Goal: Information Seeking & Learning: Compare options

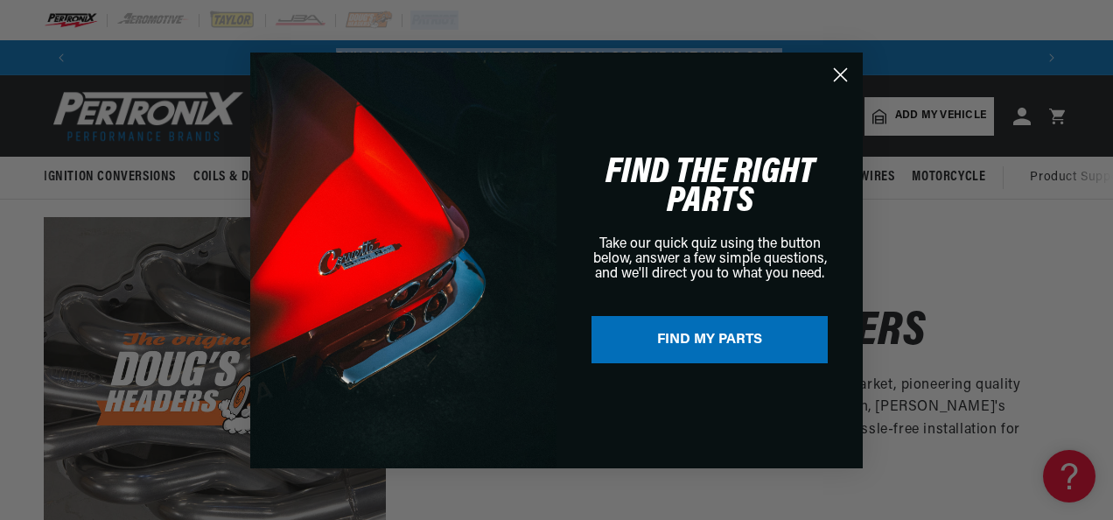
drag, startPoint x: 1114, startPoint y: 41, endPoint x: 1113, endPoint y: 61, distance: 20.2
click at [1110, 61] on html "Skip to content Your cart Your cart is empty Get the right parts the first time…" at bounding box center [556, 260] width 1113 height 520
click at [836, 79] on icon "Close dialog" at bounding box center [841, 74] width 12 height 12
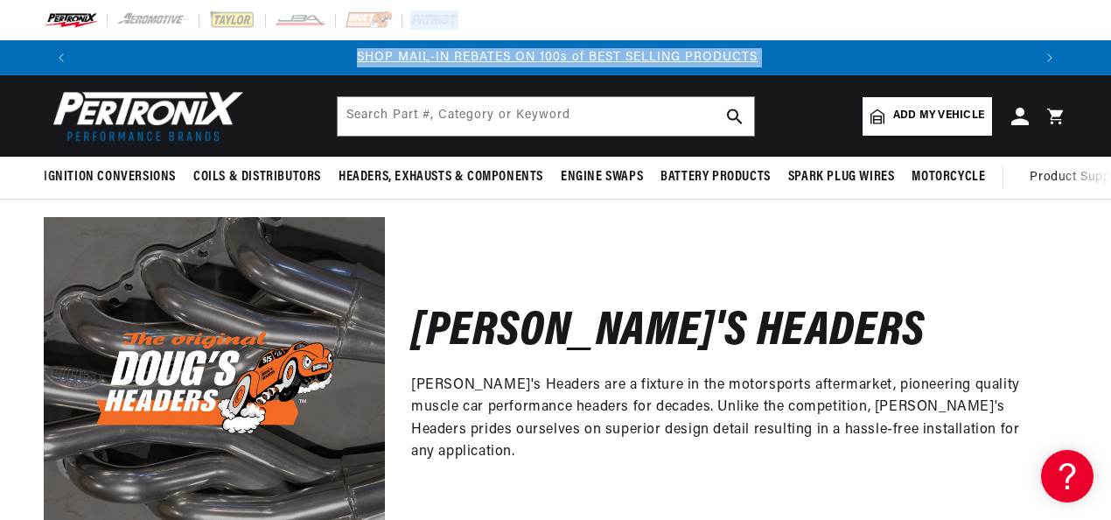
scroll to position [0, 953]
click at [455, 117] on input "text" at bounding box center [546, 116] width 416 height 38
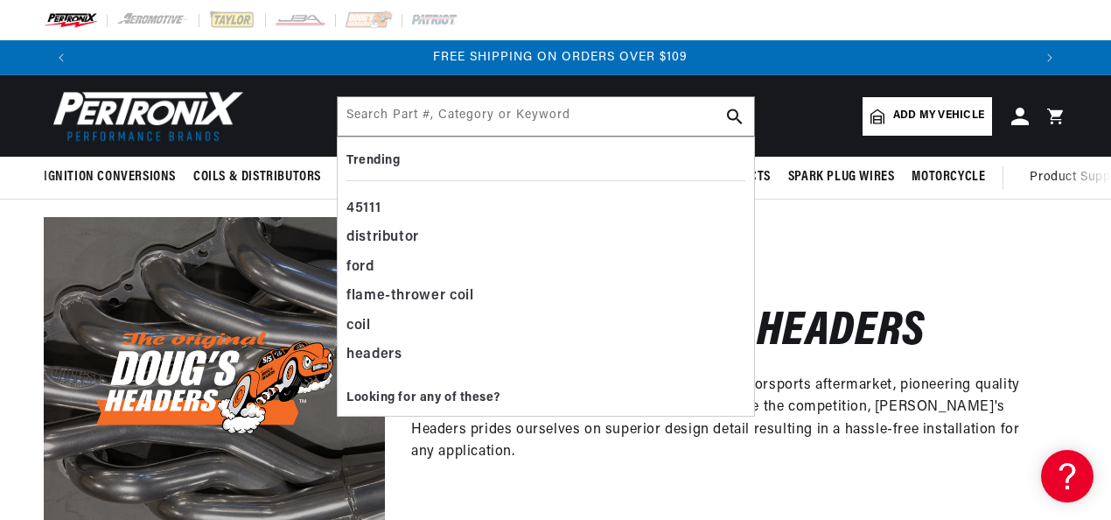
click at [920, 276] on div "Doug's Headers Doug's Headers are a fixture in the motorsports aftermarket, pio…" at bounding box center [726, 387] width 682 height 341
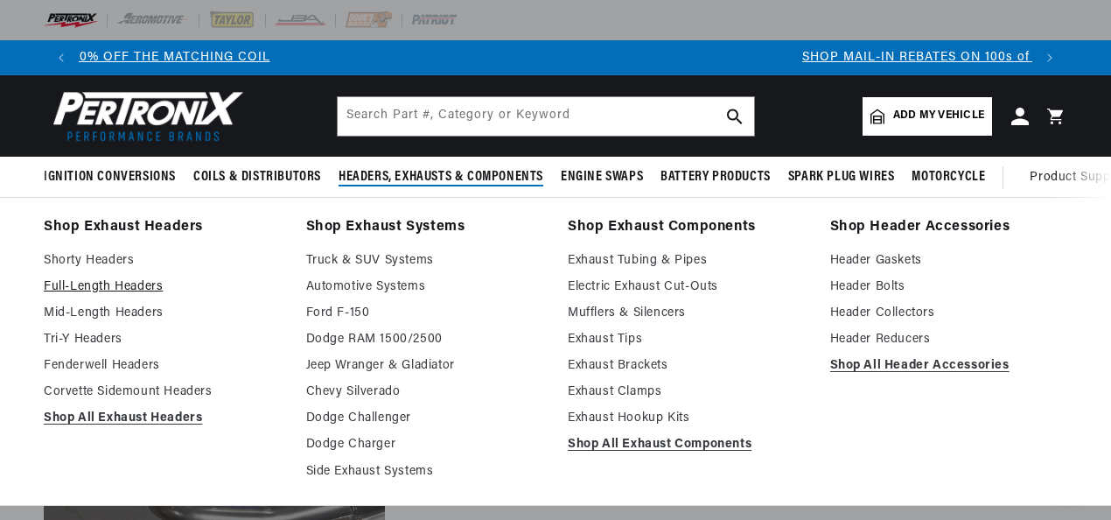
scroll to position [0, 140]
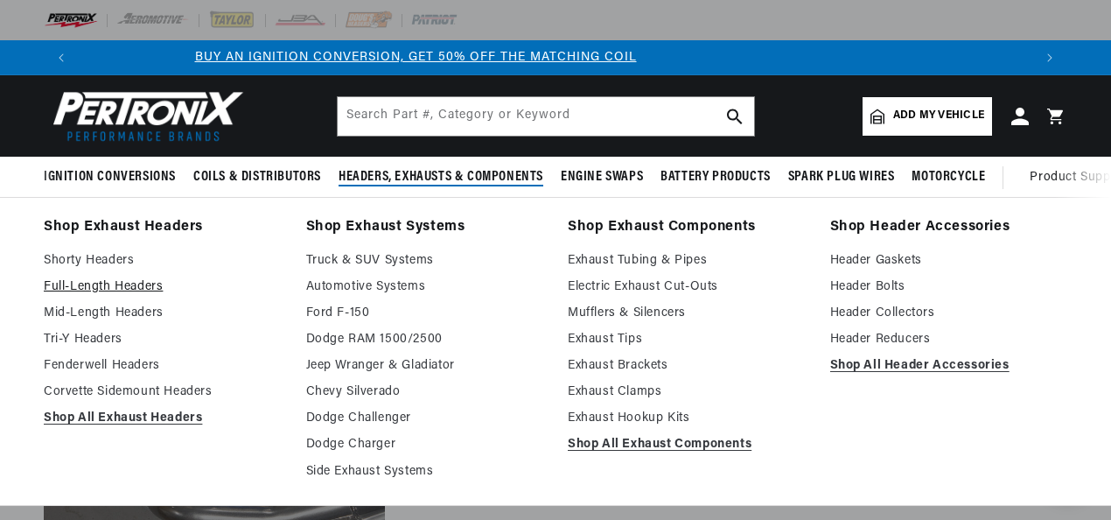
click at [111, 282] on link "Full-Length Headers" at bounding box center [163, 286] width 238 height 21
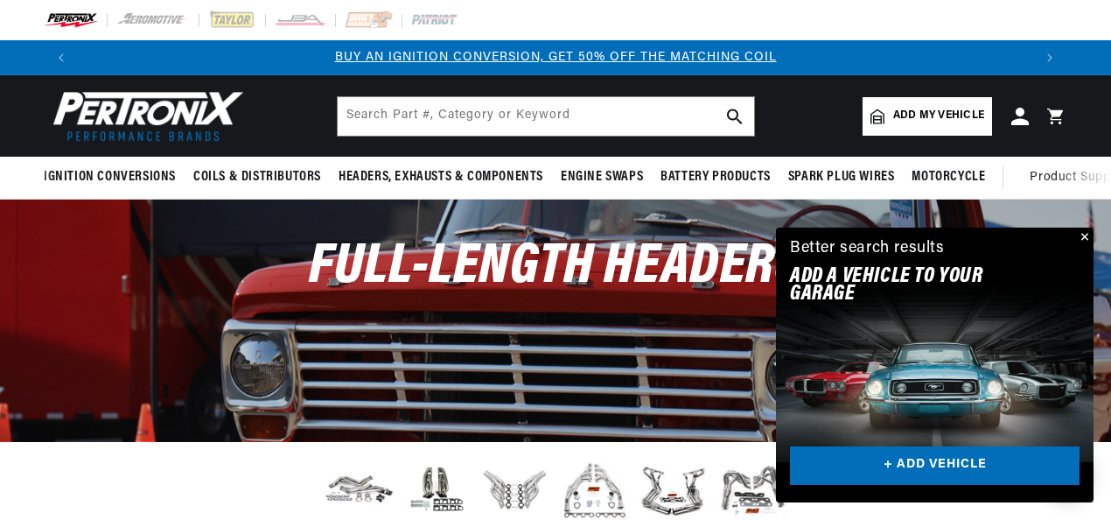
click at [1086, 232] on button "Close" at bounding box center [1082, 237] width 21 height 21
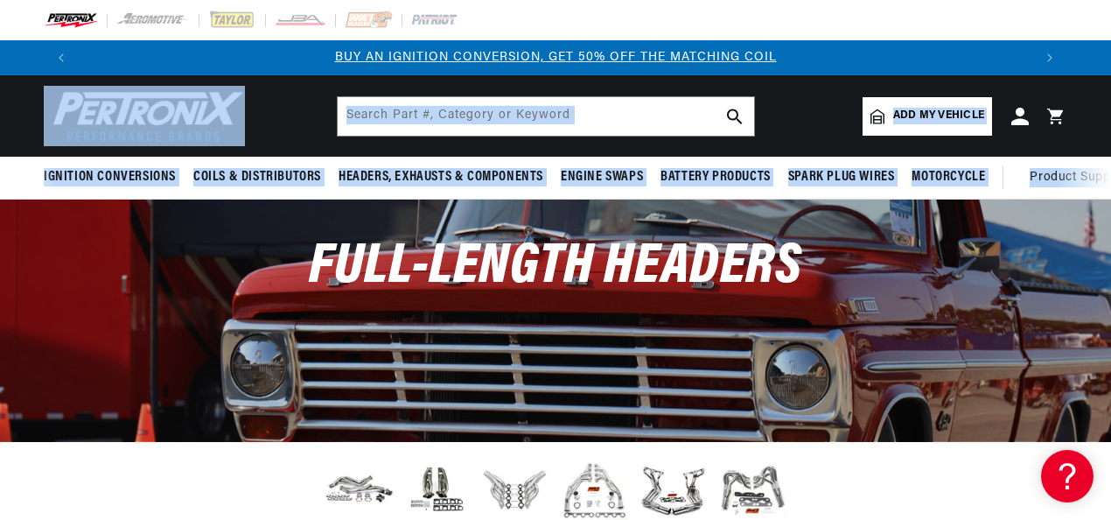
drag, startPoint x: 1110, startPoint y: 46, endPoint x: 1112, endPoint y: 129, distance: 83.1
click at [1110, 129] on html "Skip to content Your cart Your cart is empty Get the right parts the first time…" at bounding box center [555, 260] width 1111 height 520
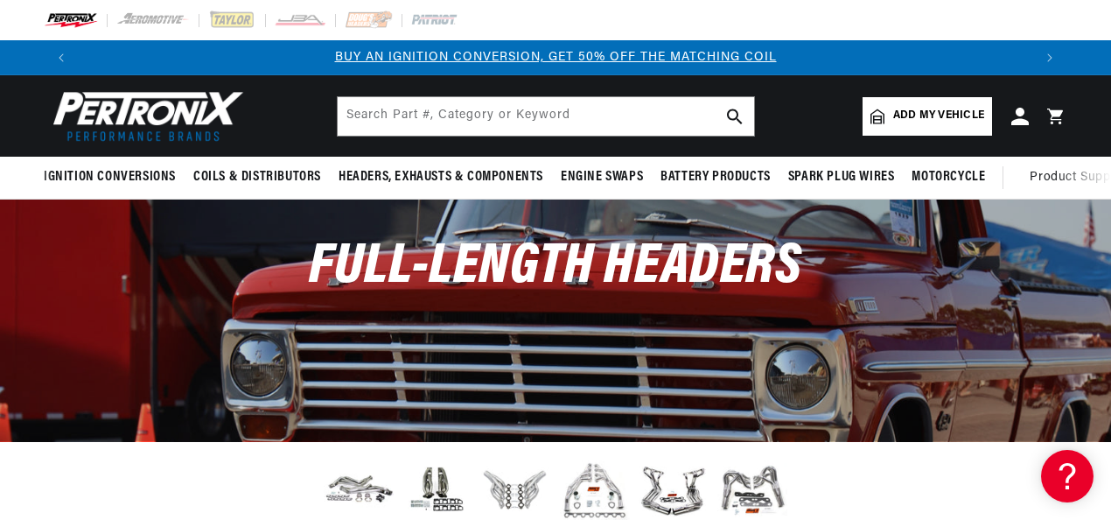
click at [678, 330] on div "Full-Length Headers" at bounding box center [555, 275] width 1111 height 153
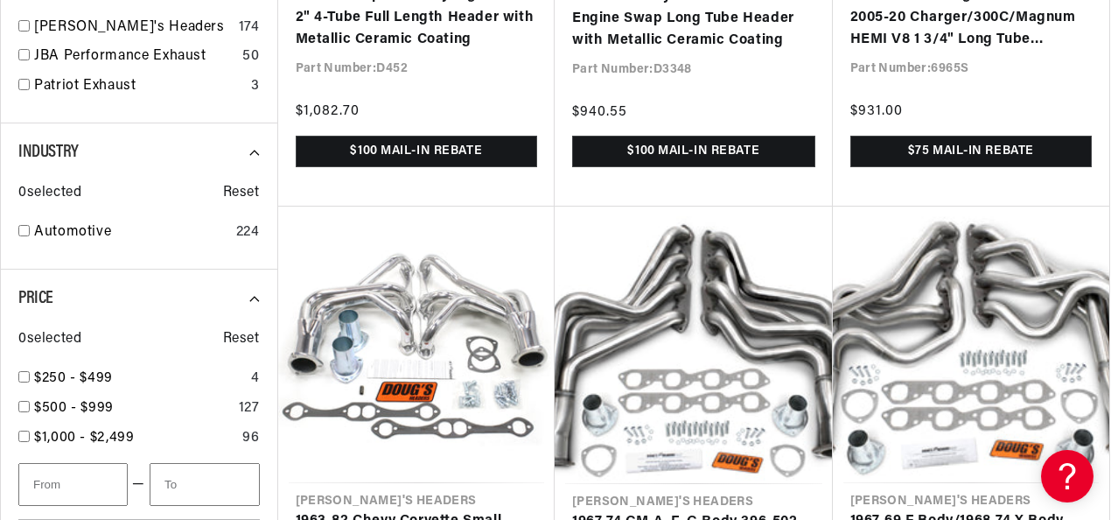
scroll to position [0, 1828]
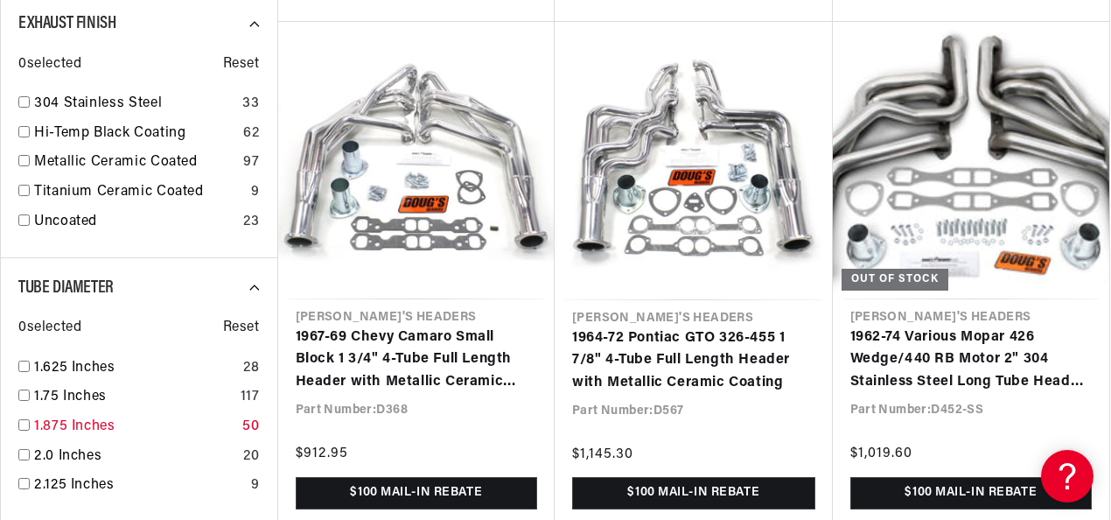
click at [21, 430] on input "checkbox" at bounding box center [23, 424] width 11 height 11
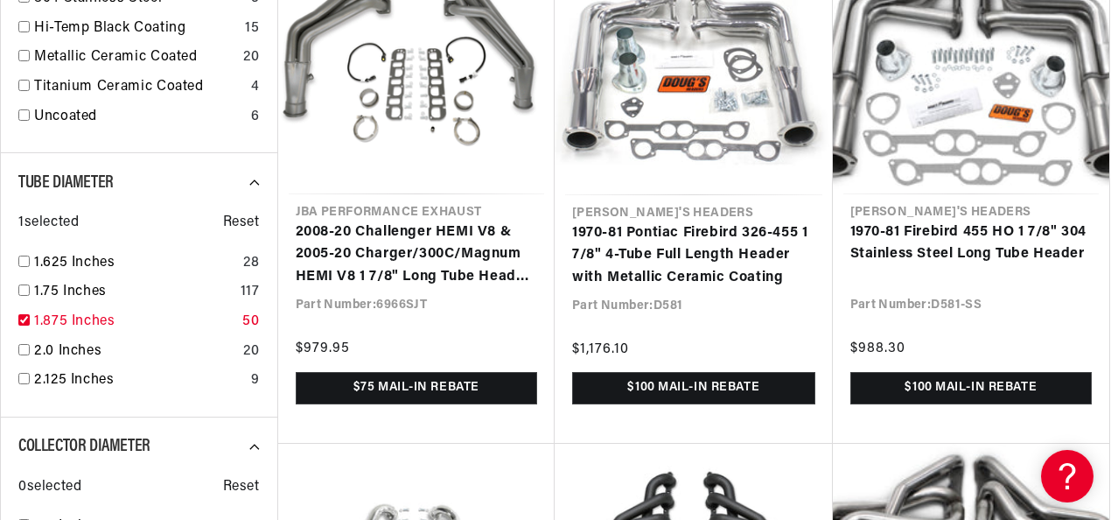
click at [19, 325] on input "checkbox" at bounding box center [23, 319] width 11 height 11
checkbox input "false"
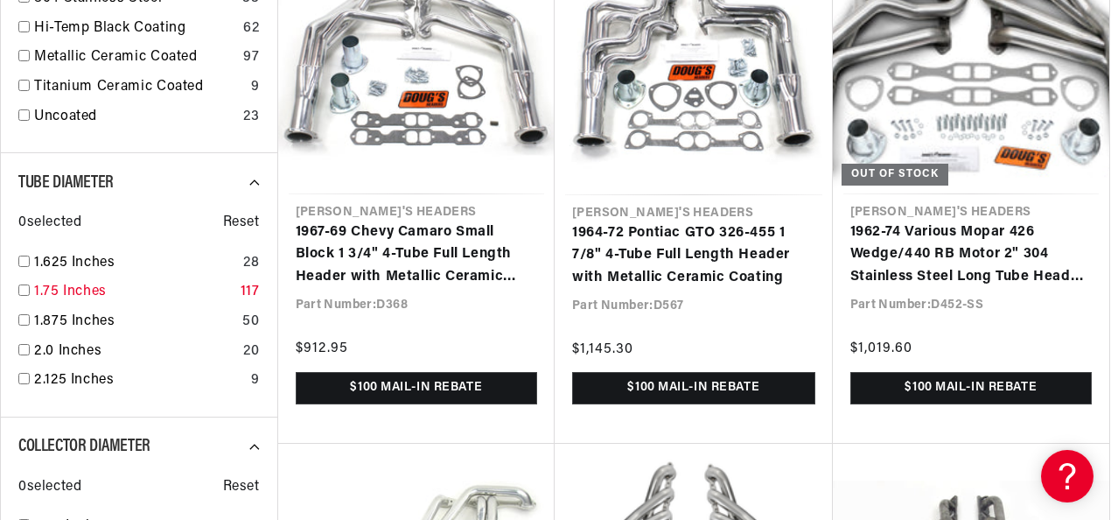
click at [29, 290] on input "checkbox" at bounding box center [23, 289] width 11 height 11
checkbox input "true"
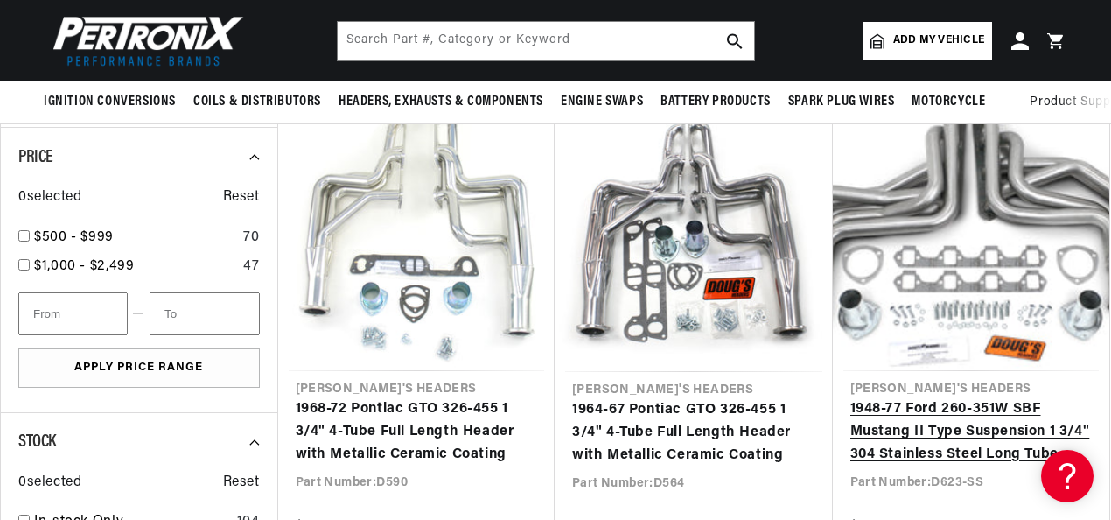
click at [961, 437] on link "1948-77 Ford 260-351W SBF Mustang II Type Suspension 1 3/4" 304 Stainless Steel…" at bounding box center [971, 431] width 242 height 67
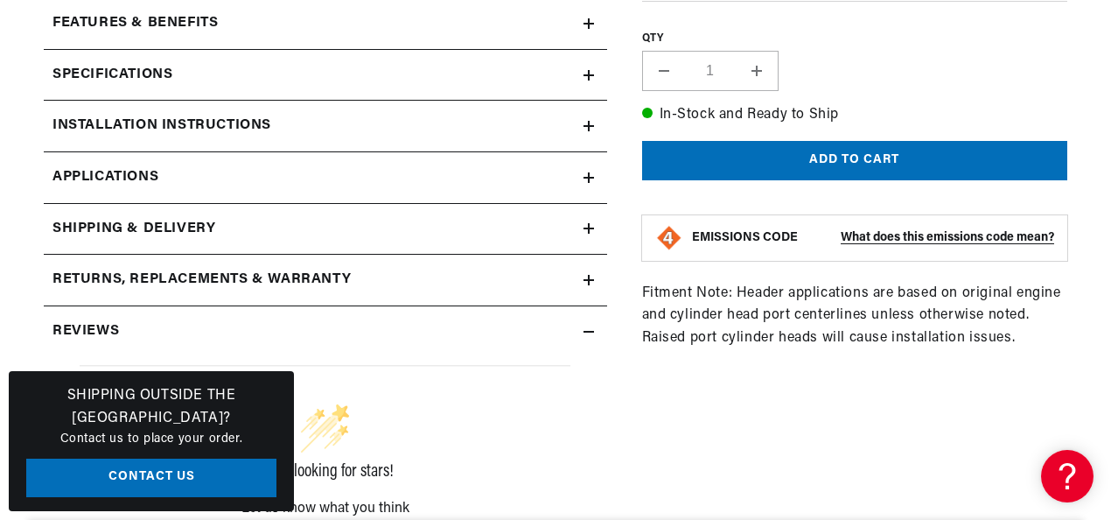
scroll to position [0, 1907]
click at [589, 73] on icon at bounding box center [589, 75] width 0 height 10
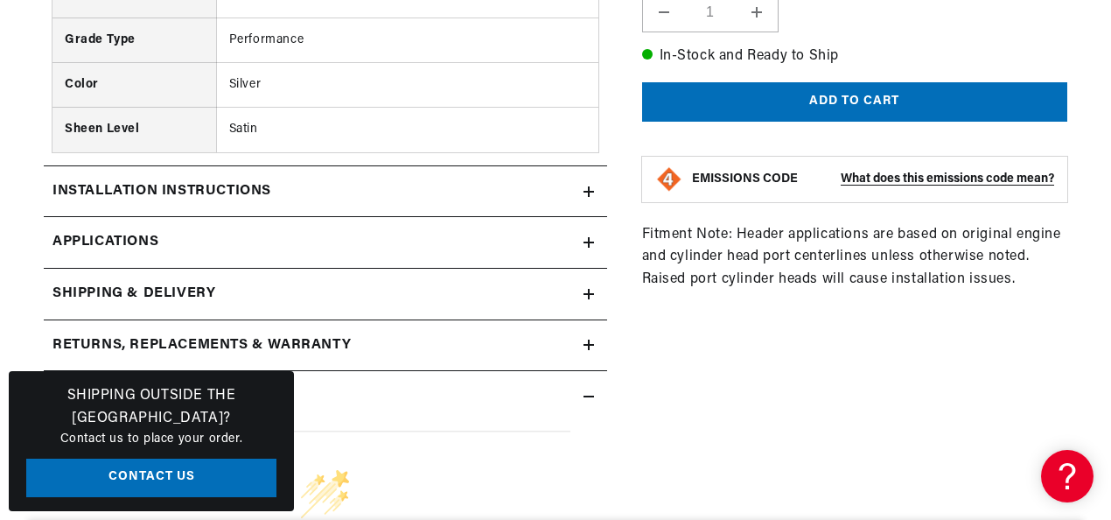
scroll to position [1365, 0]
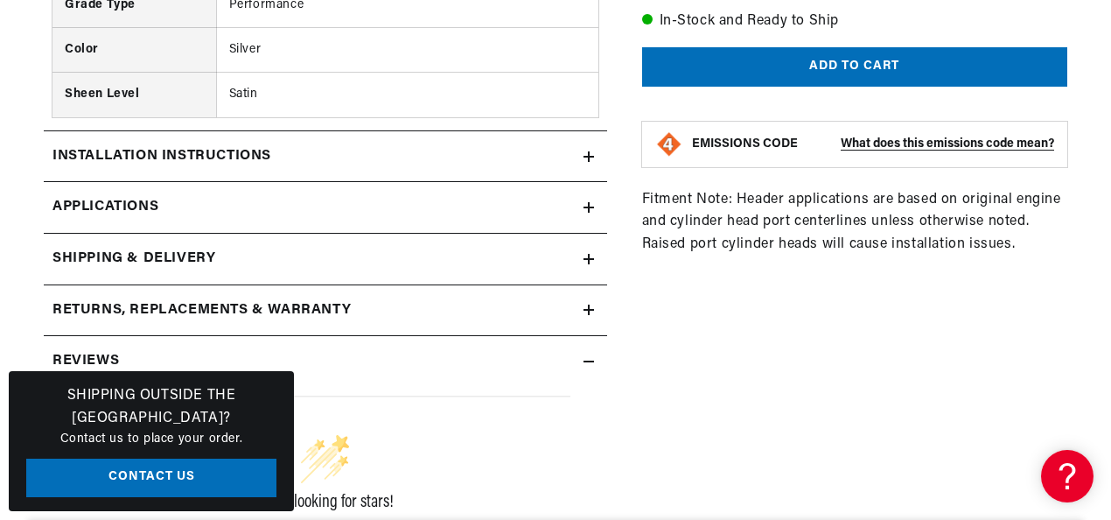
click at [587, 206] on icon at bounding box center [588, 207] width 10 height 10
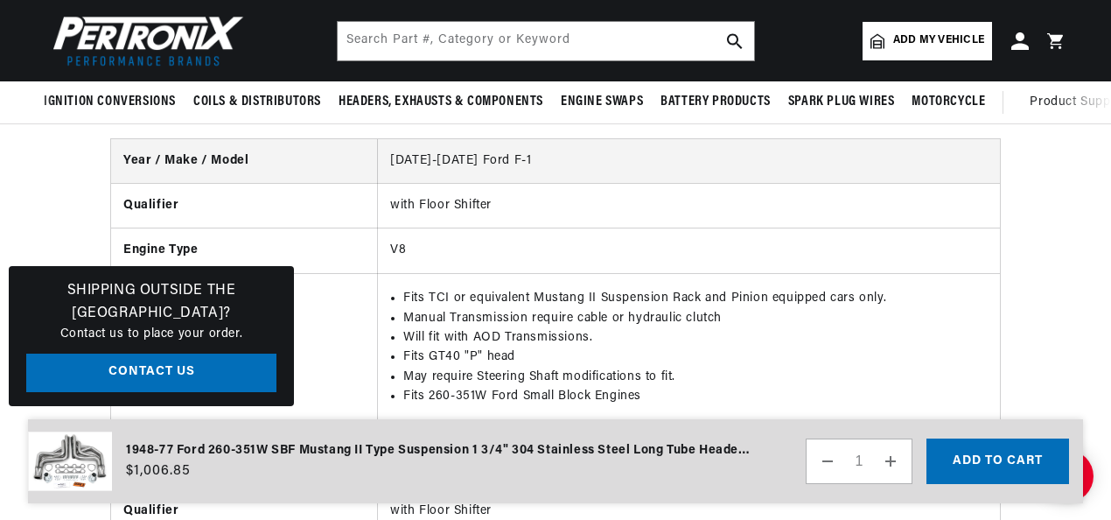
scroll to position [0, 1465]
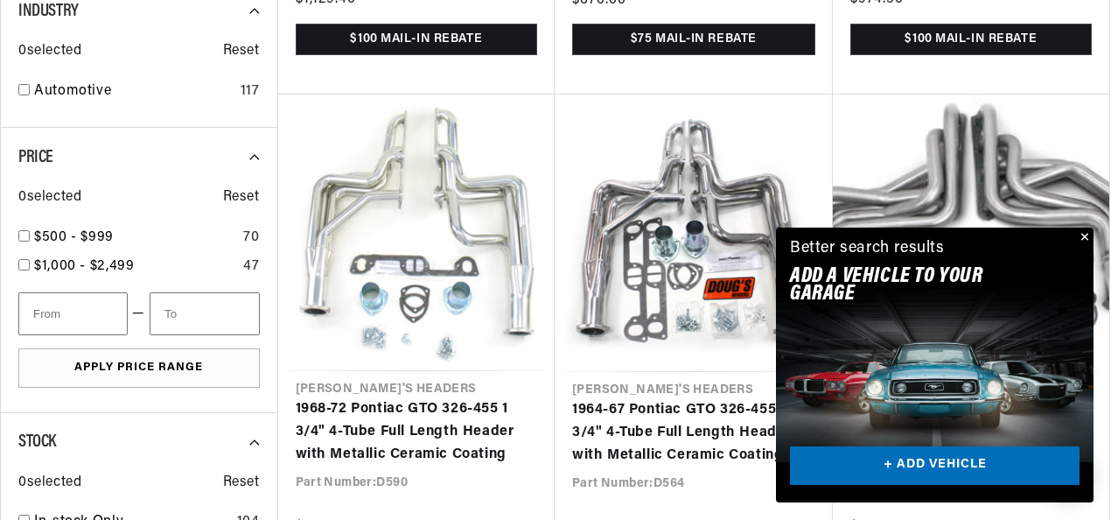
click at [1087, 238] on button "Close" at bounding box center [1082, 237] width 21 height 21
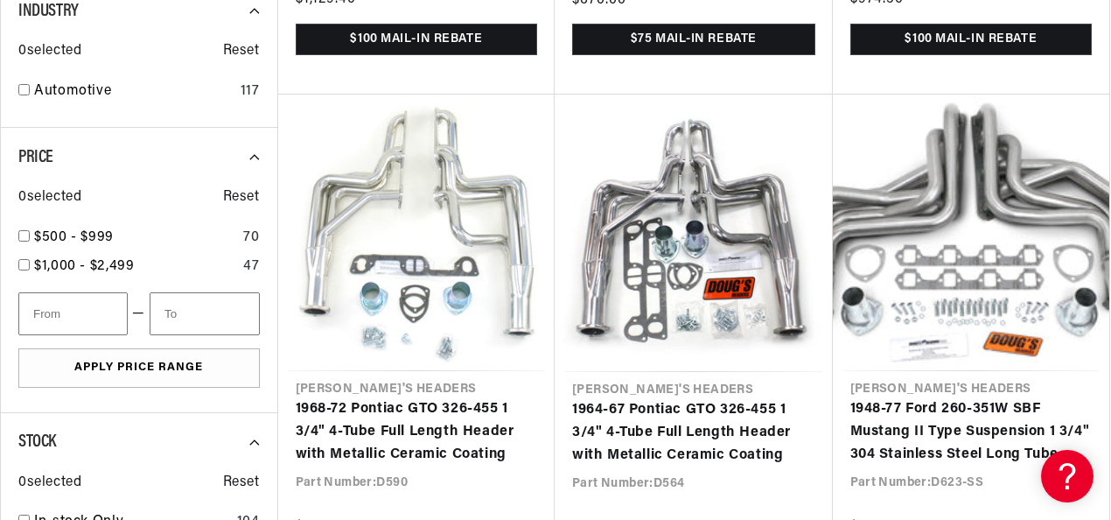
scroll to position [0, 953]
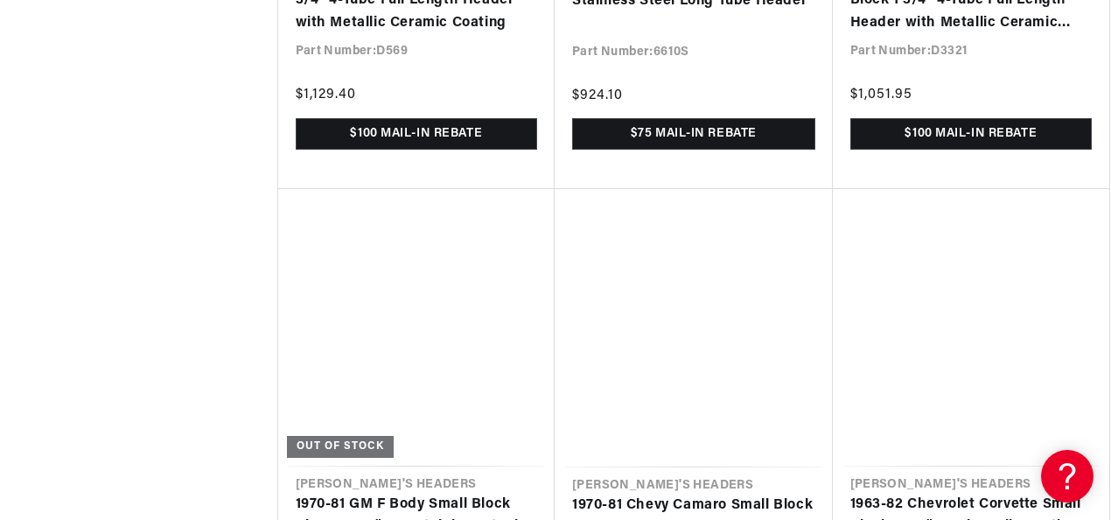
scroll to position [4219, 0]
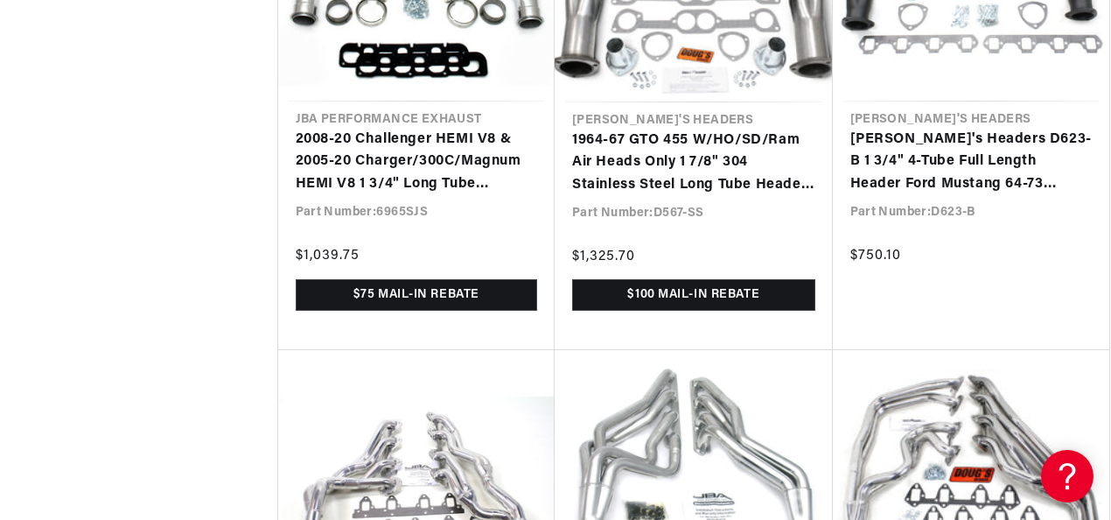
drag, startPoint x: 1110, startPoint y: 338, endPoint x: 1112, endPoint y: 369, distance: 31.5
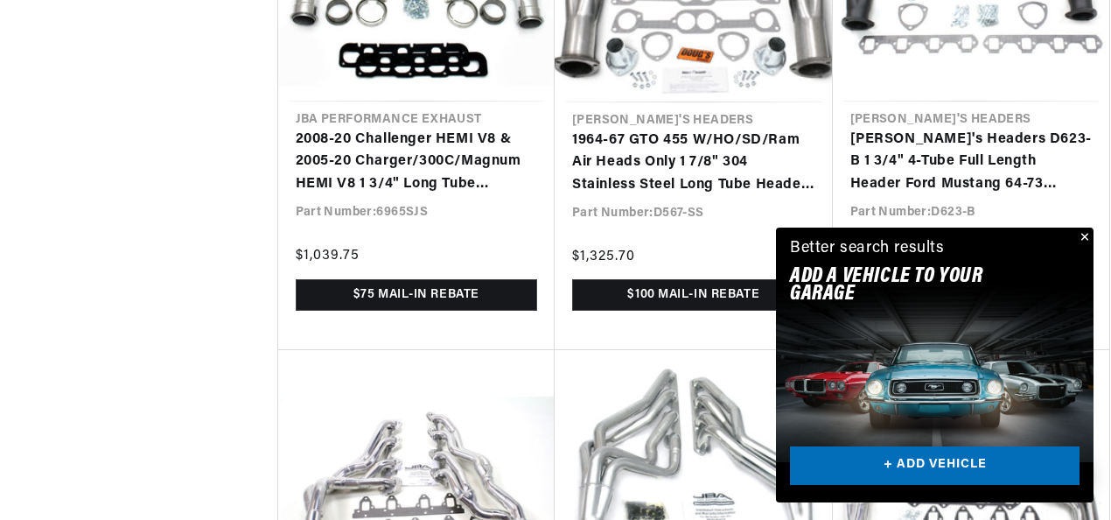
click at [1084, 233] on button "Close" at bounding box center [1082, 237] width 21 height 21
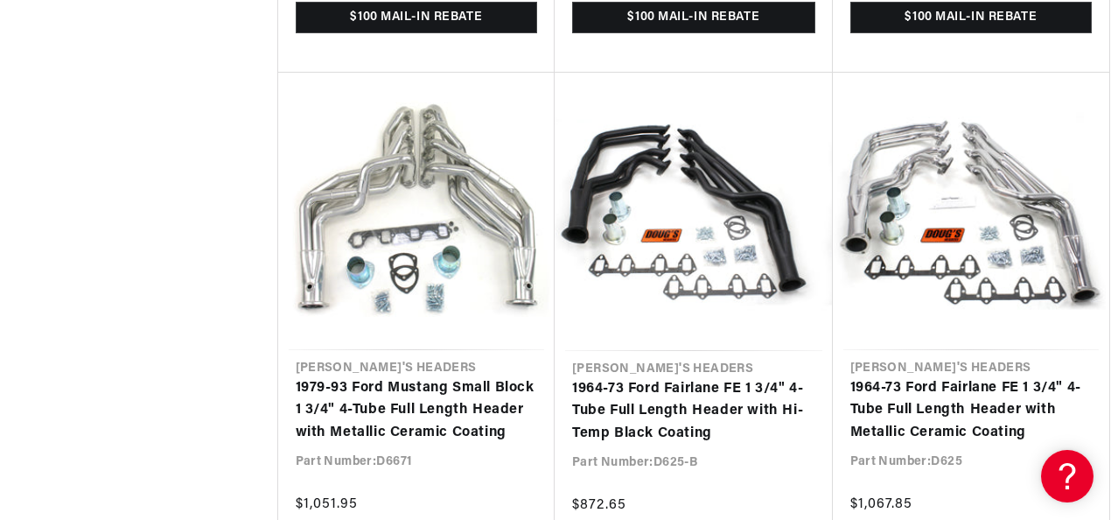
scroll to position [0, 953]
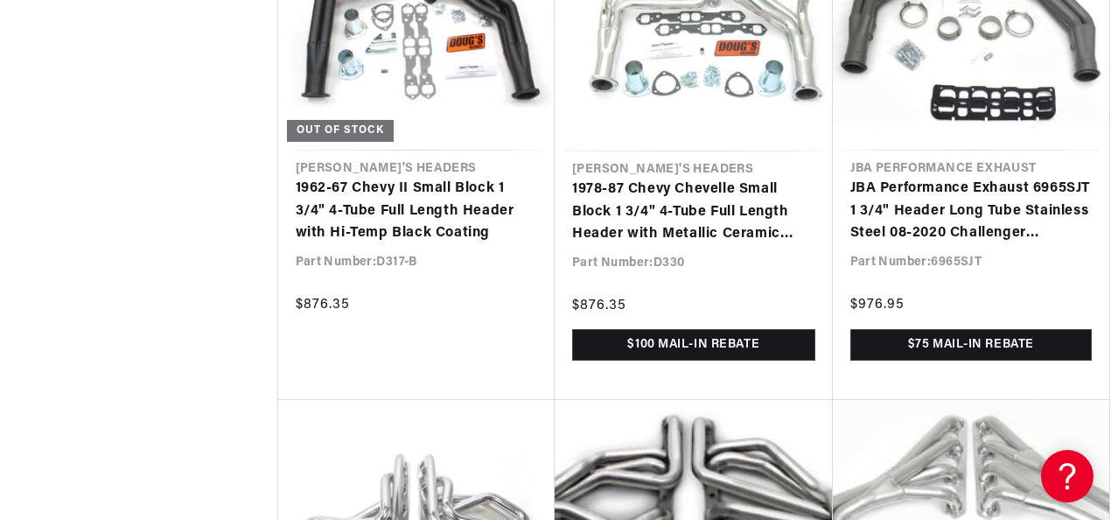
scroll to position [0, 1464]
